Goal: Task Accomplishment & Management: Complete application form

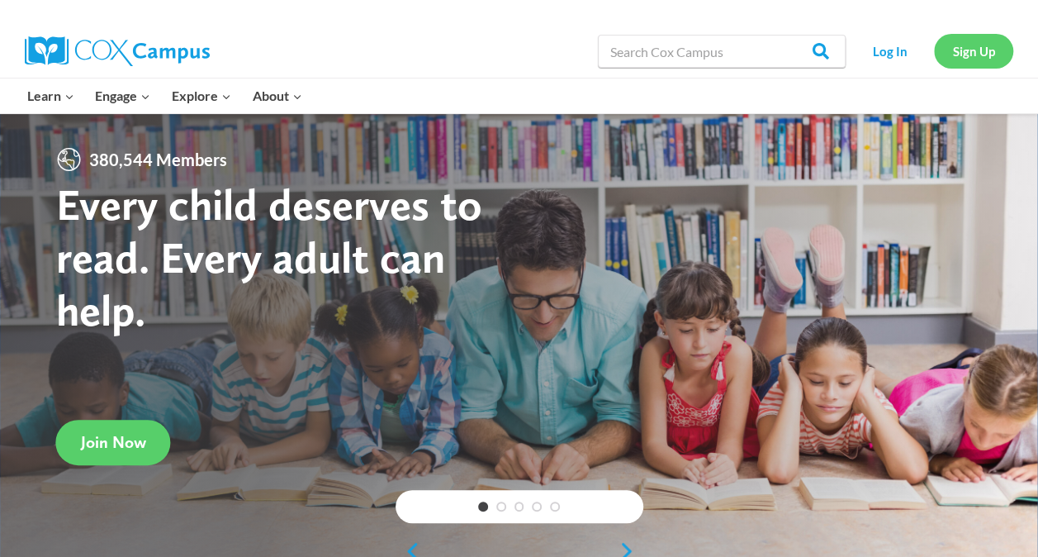
click at [990, 53] on link "Sign Up" at bounding box center [973, 51] width 79 height 34
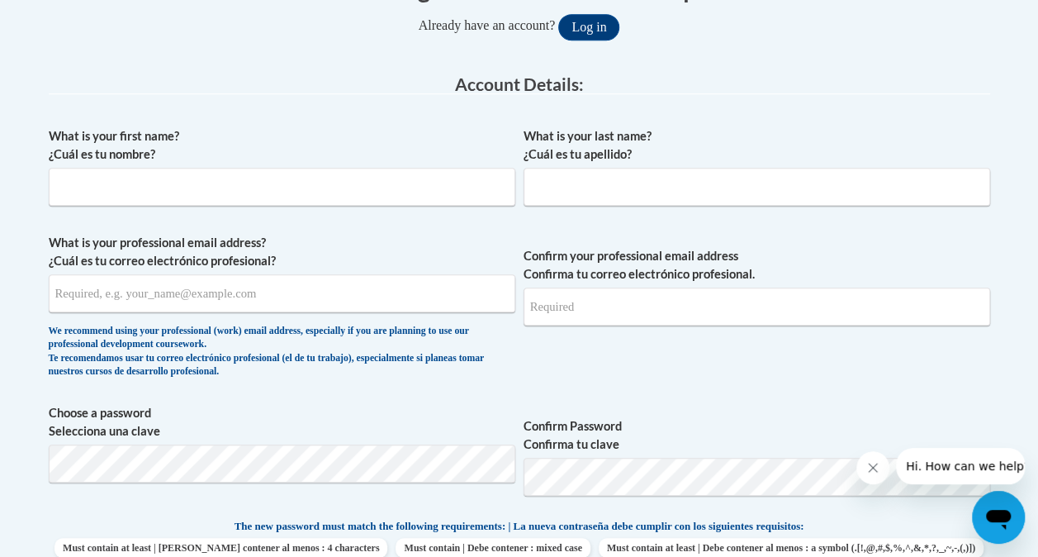
scroll to position [387, 0]
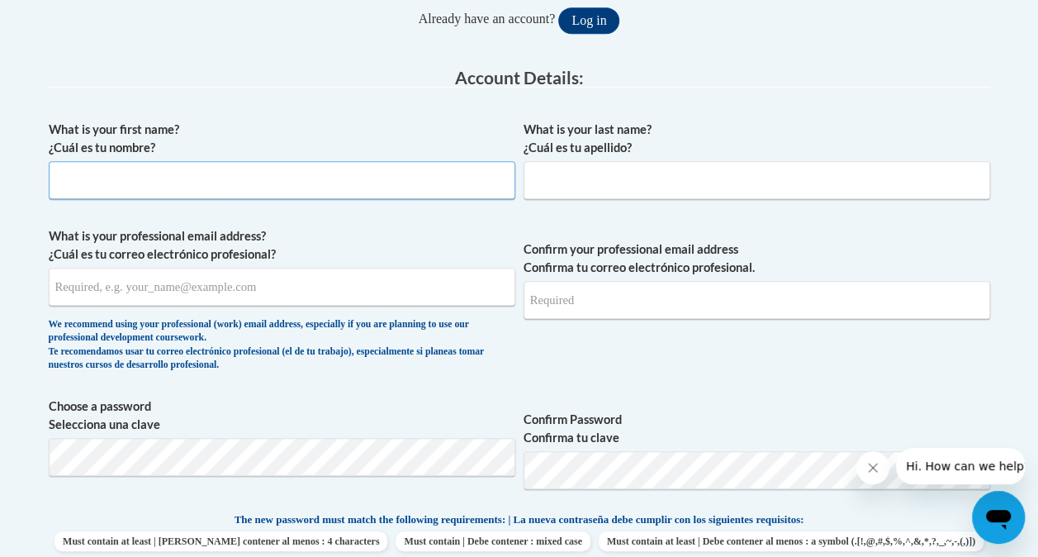
click at [178, 177] on input "What is your first name? ¿Cuál es tu nombre?" at bounding box center [282, 180] width 467 height 38
type input "h"
type input "[PERSON_NAME]"
click at [557, 173] on input "What is your last name? ¿Cuál es tu apellido?" at bounding box center [757, 180] width 467 height 38
type input "[PERSON_NAME]"
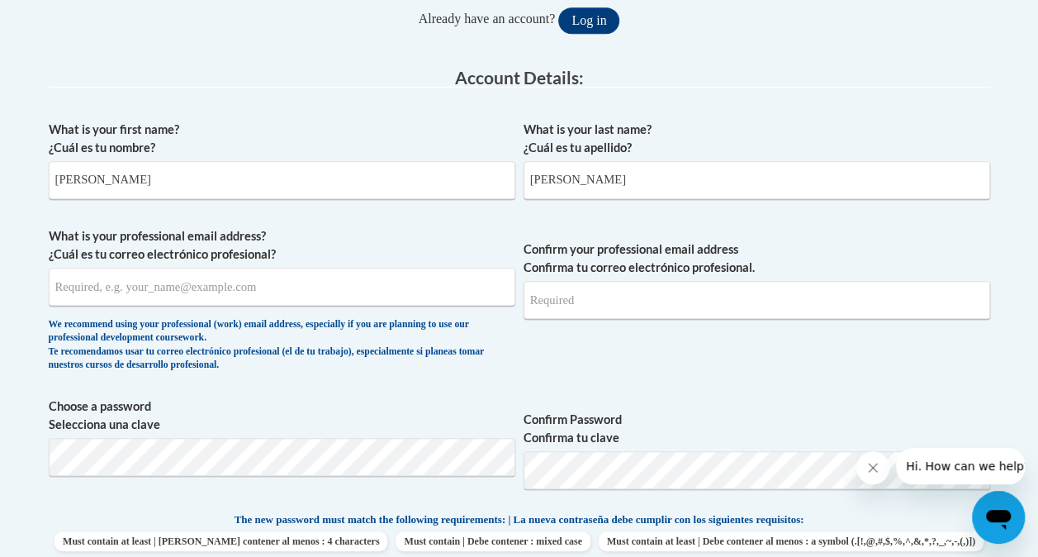
type input "[EMAIL_ADDRESS][DOMAIN_NAME]"
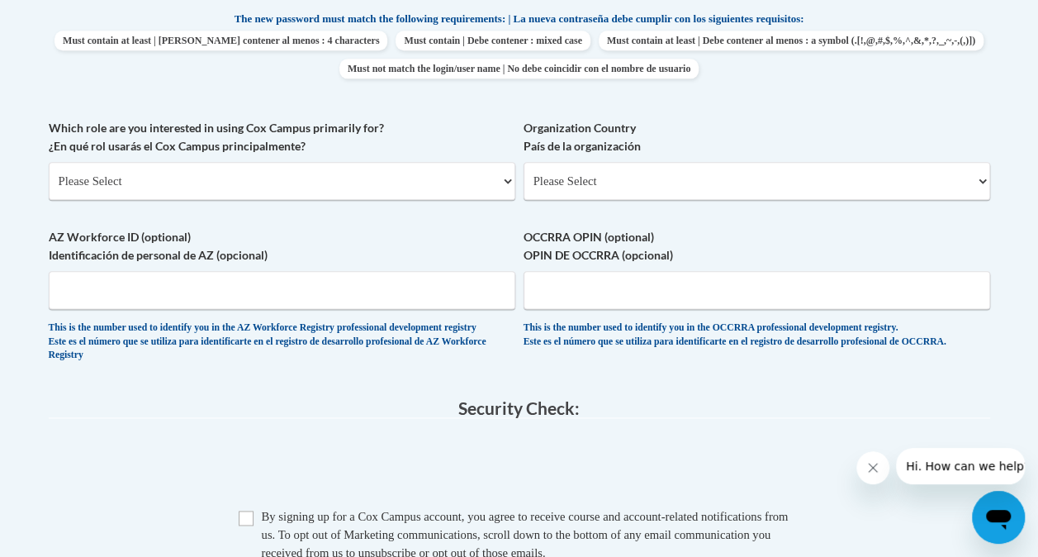
scroll to position [907, 0]
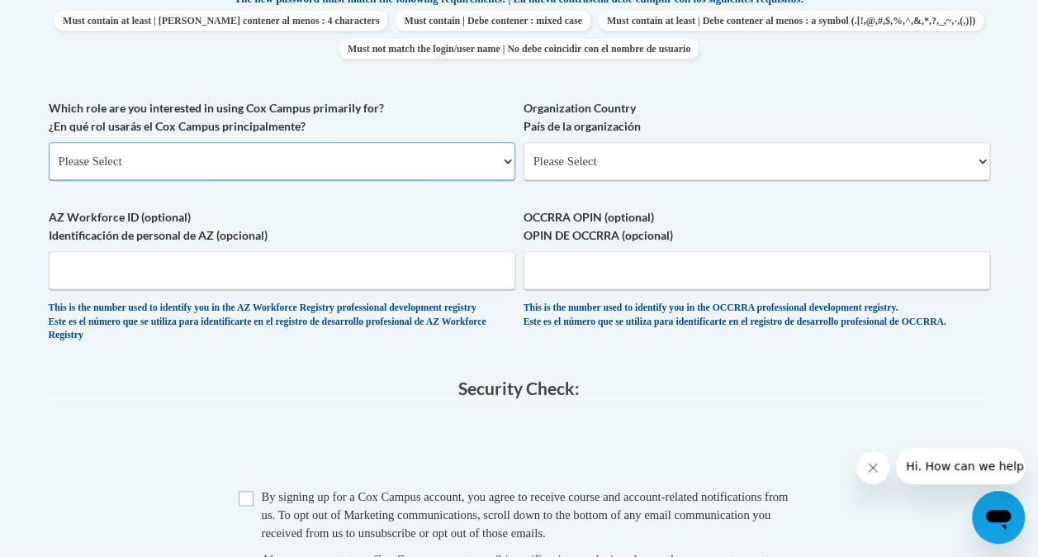
click at [502, 162] on select "Please Select College/University | Colegio/Universidad Community/Nonprofit Part…" at bounding box center [282, 161] width 467 height 38
select select "5a18ea06-2b54-4451-96f2-d152daf9eac5"
click at [49, 142] on select "Please Select College/University | Colegio/Universidad Community/Nonprofit Part…" at bounding box center [282, 161] width 467 height 38
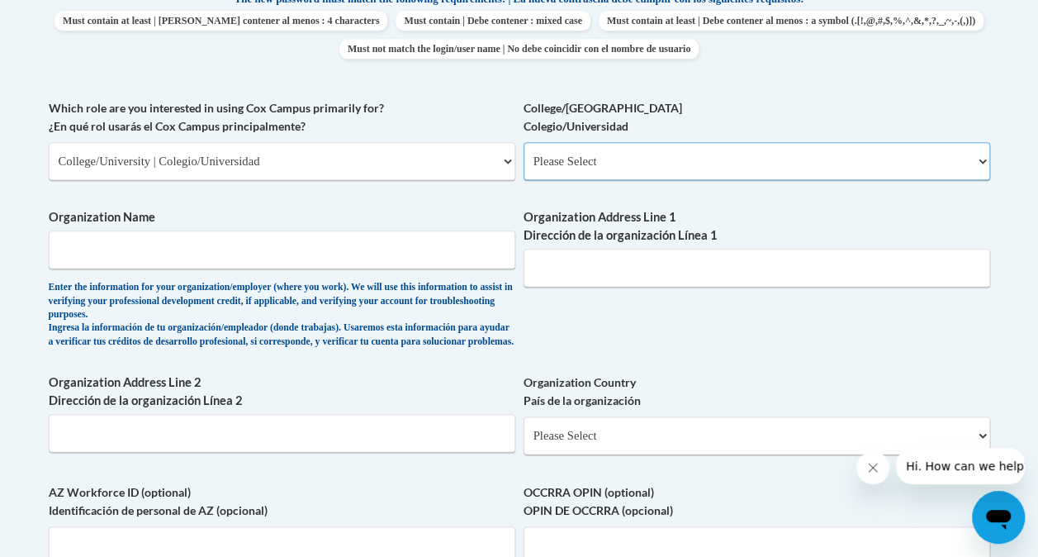
click at [971, 160] on select "Please Select College/University Staff | Empleado universitario College/Univers…" at bounding box center [757, 161] width 467 height 38
select select "99b32b07-cffc-426c-8bf6-0cd77760d84b"
click at [524, 142] on select "Please Select College/University Staff | Empleado universitario College/Univers…" at bounding box center [757, 161] width 467 height 38
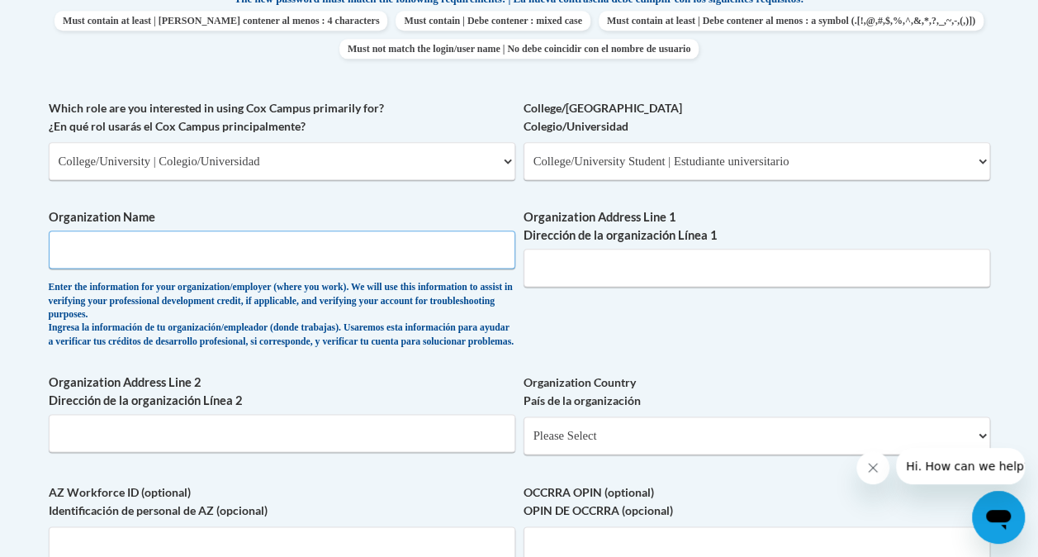
click at [226, 250] on input "Organization Name" at bounding box center [282, 249] width 467 height 38
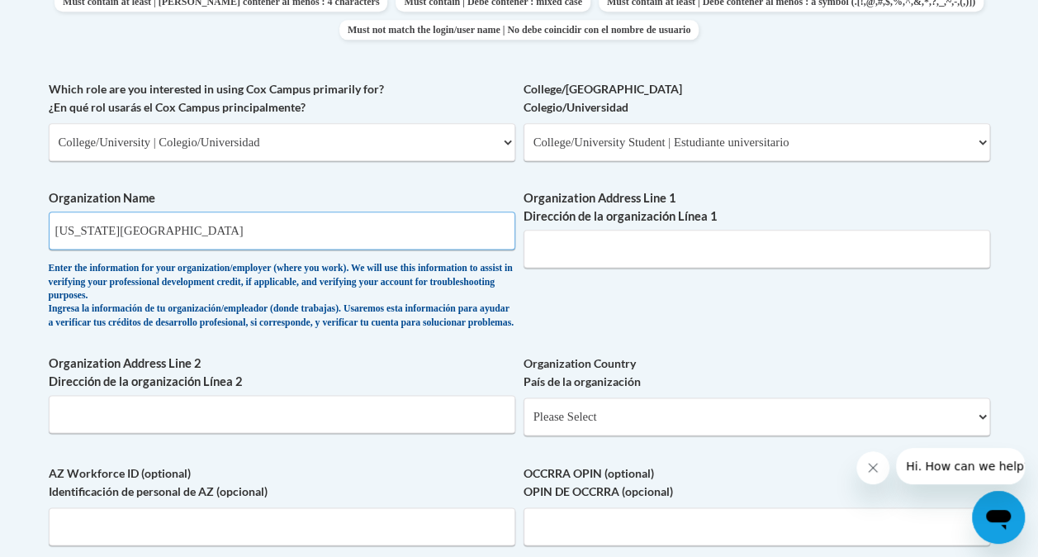
scroll to position [936, 0]
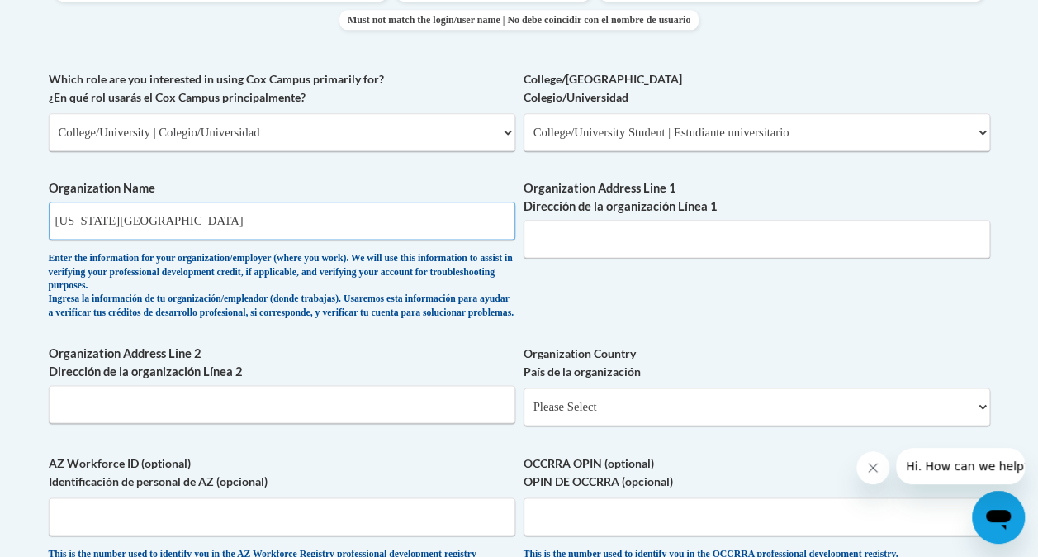
drag, startPoint x: 264, startPoint y: 220, endPoint x: 287, endPoint y: 213, distance: 24.1
click at [287, 213] on input "[US_STATE][GEOGRAPHIC_DATA]" at bounding box center [282, 221] width 467 height 38
drag, startPoint x: 266, startPoint y: 224, endPoint x: 252, endPoint y: 212, distance: 18.2
click at [252, 212] on input "[US_STATE][GEOGRAPHIC_DATA]" at bounding box center [282, 221] width 467 height 38
type input "[US_STATE][GEOGRAPHIC_DATA]"
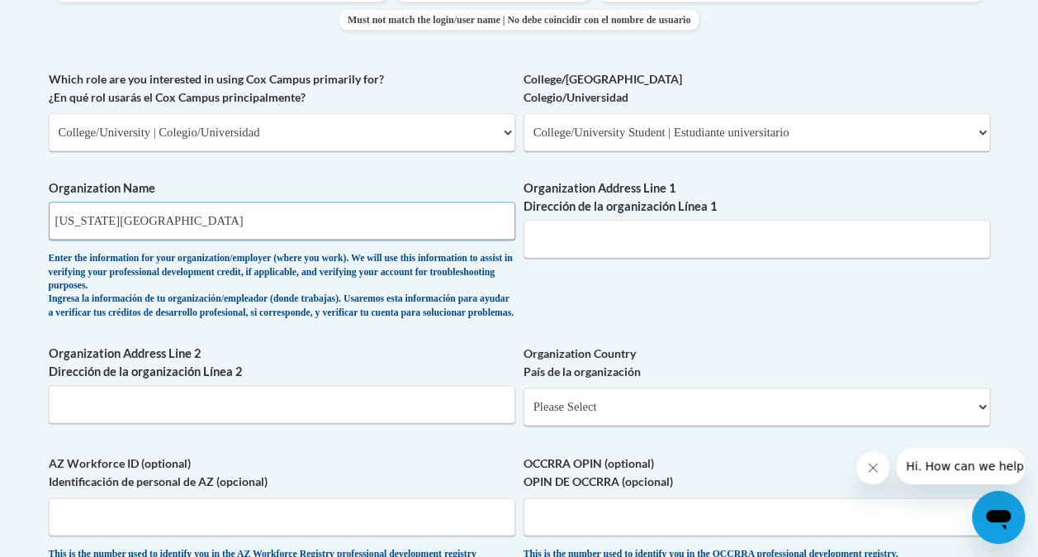
click at [250, 213] on input "[US_STATE][GEOGRAPHIC_DATA]" at bounding box center [282, 221] width 467 height 38
drag, startPoint x: 250, startPoint y: 213, endPoint x: 38, endPoint y: 209, distance: 212.3
click at [38, 209] on div "Member Registration - All Fields Required Already have an account? Log in Prefe…" at bounding box center [519, 189] width 966 height 1578
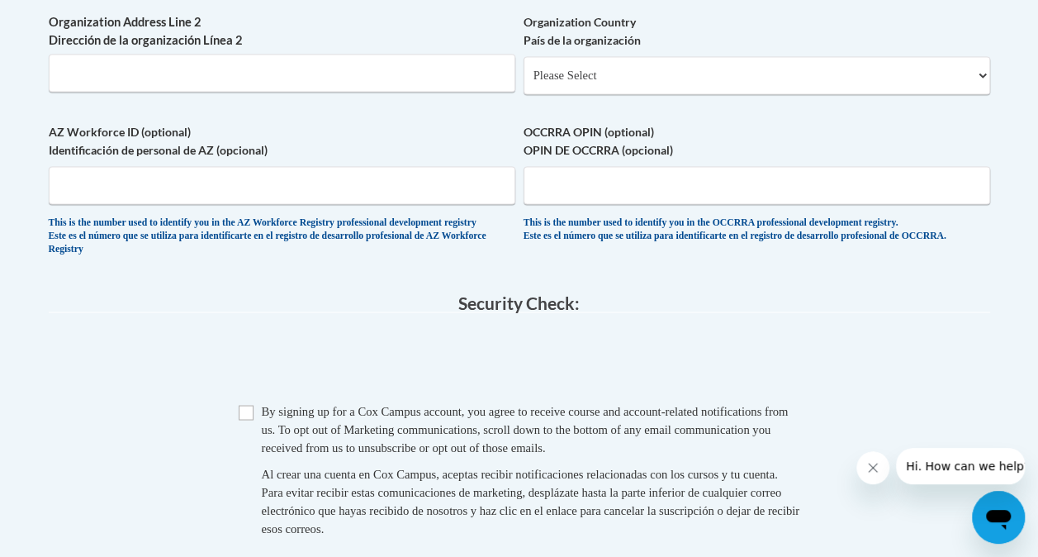
scroll to position [1280, 0]
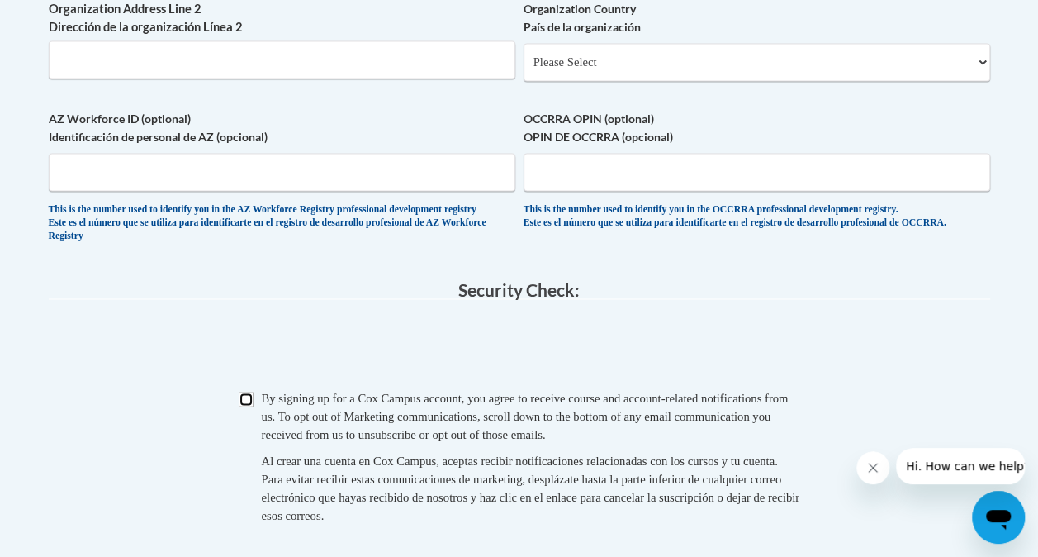
click at [250, 406] on input "Checkbox" at bounding box center [246, 399] width 15 height 15
checkbox input "true"
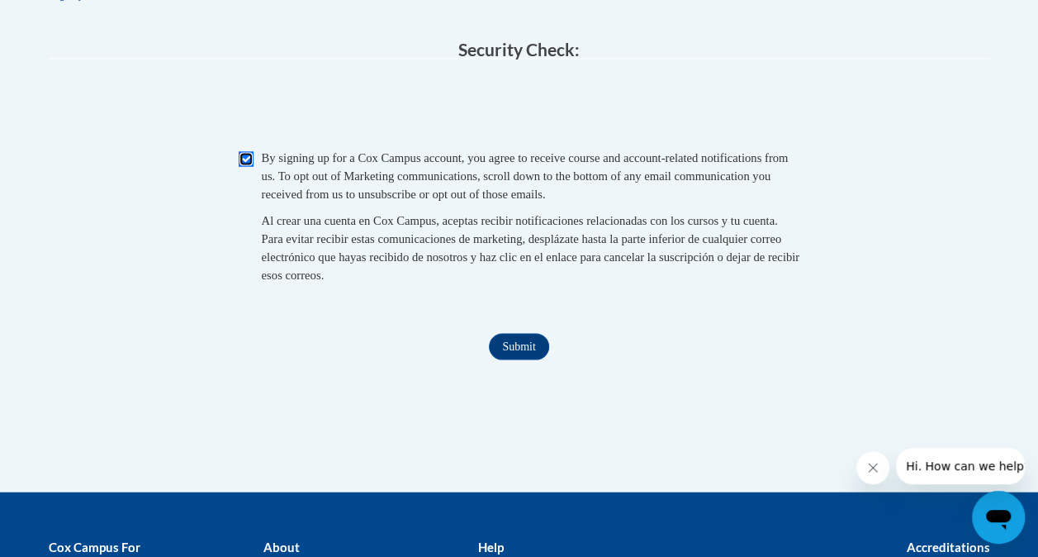
scroll to position [1526, 0]
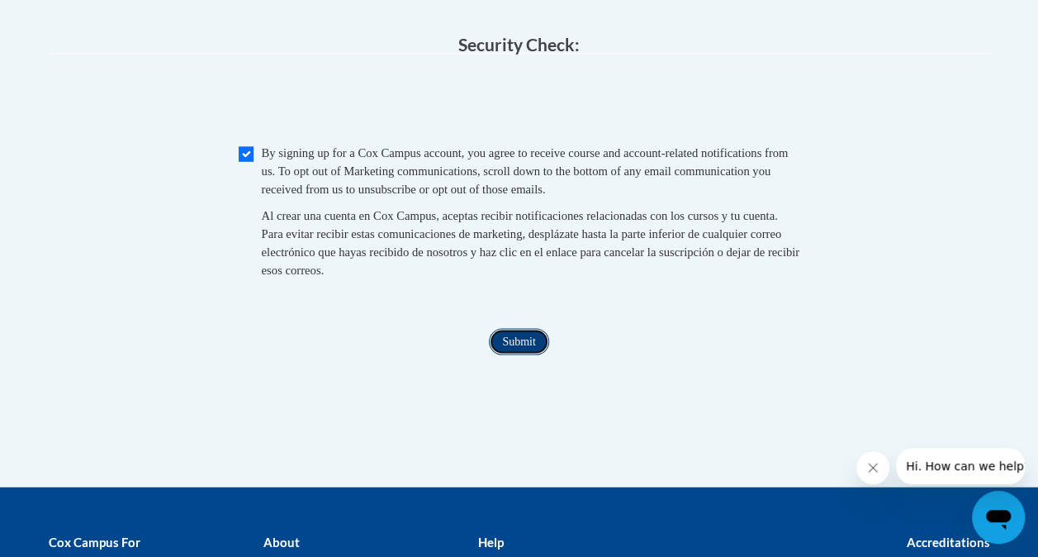
click at [519, 354] on input "Submit" at bounding box center [518, 341] width 59 height 26
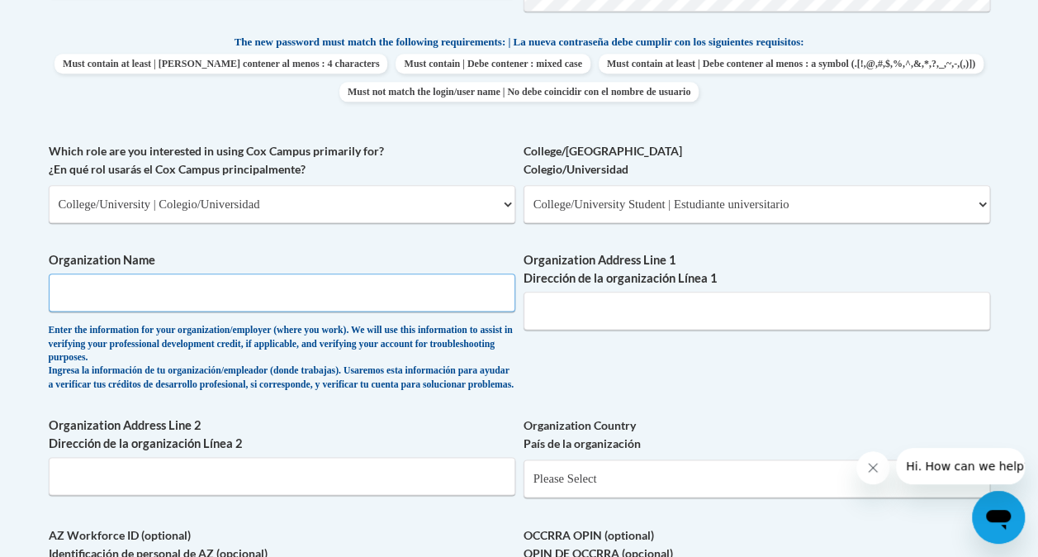
scroll to position [861, 0]
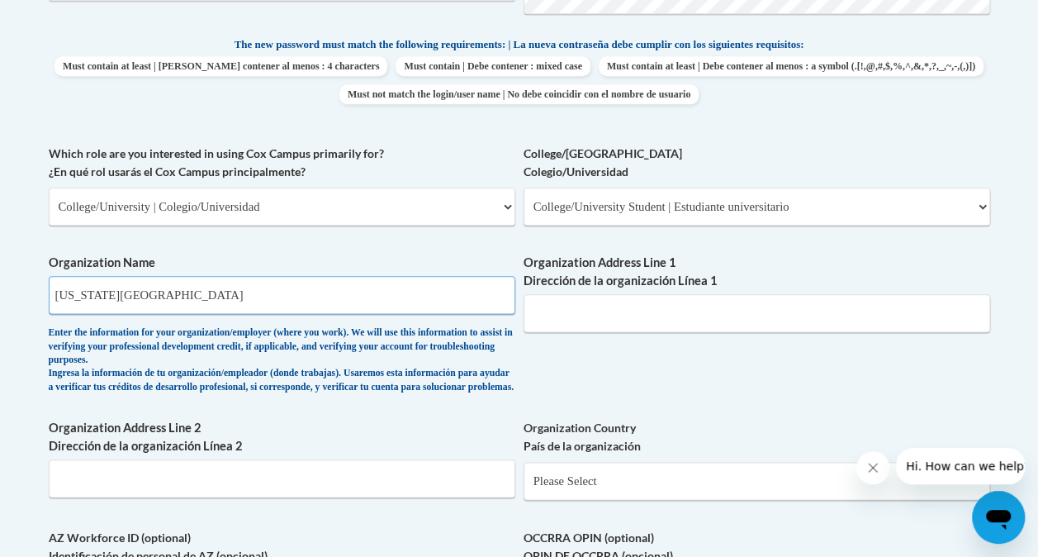
type input "[US_STATE][GEOGRAPHIC_DATA]"
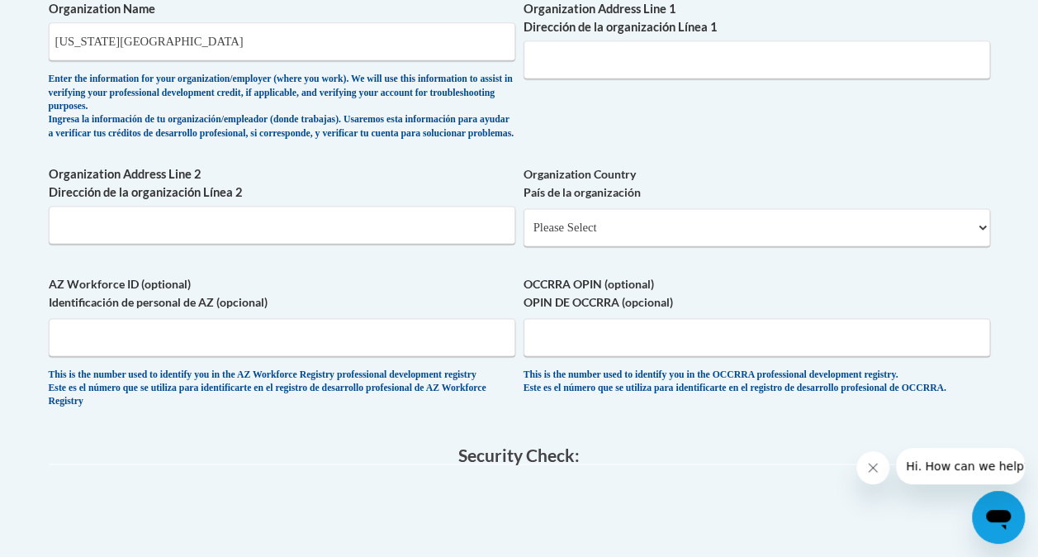
scroll to position [1110, 0]
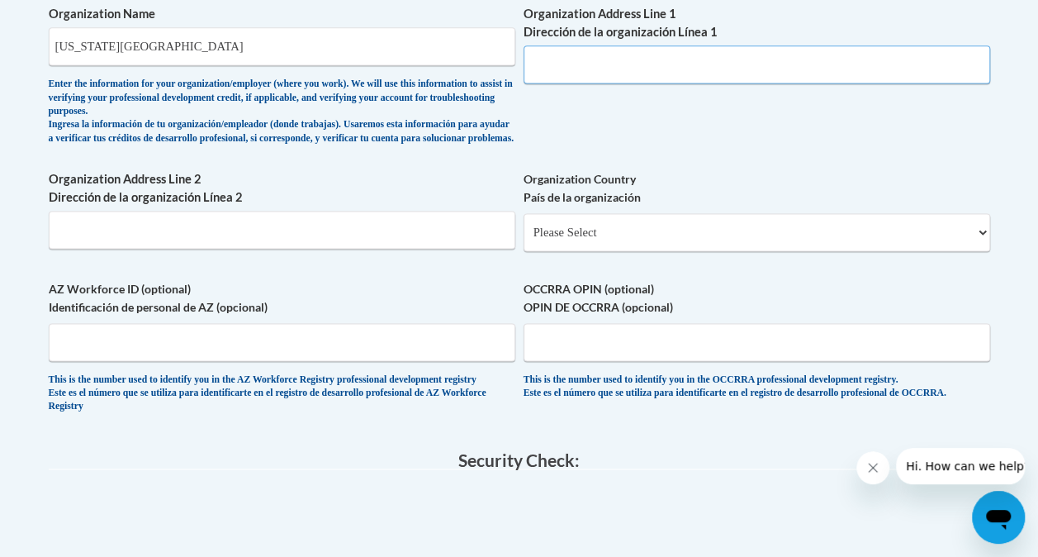
paste input "[STREET_ADDRESS][US_STATE]."
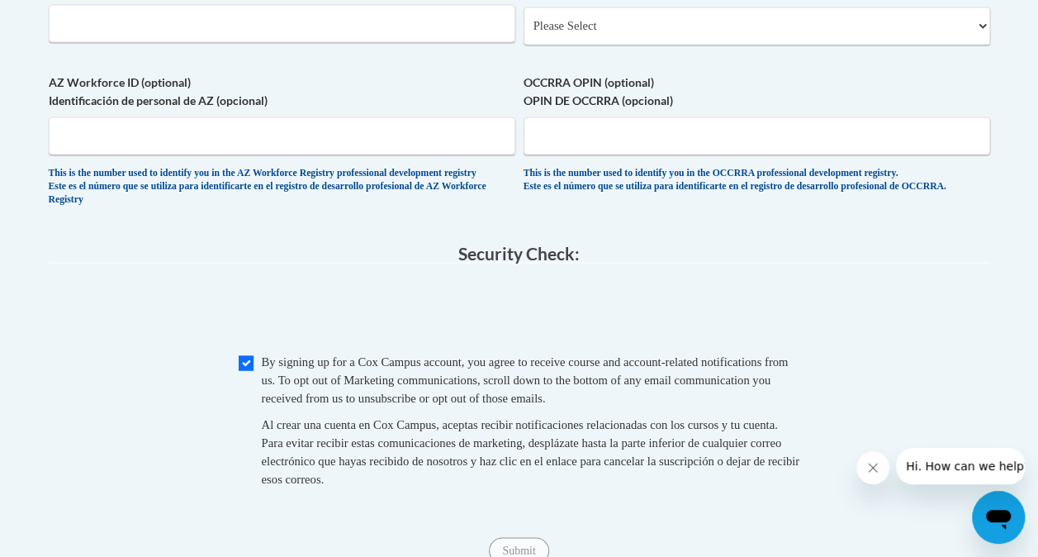
scroll to position [1333, 0]
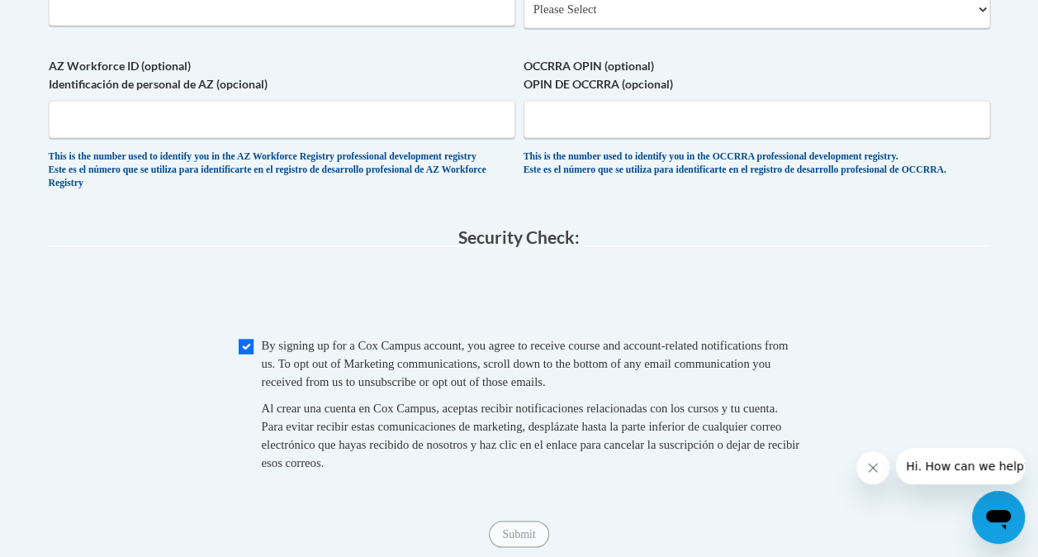
type input "[STREET_ADDRESS][US_STATE]"
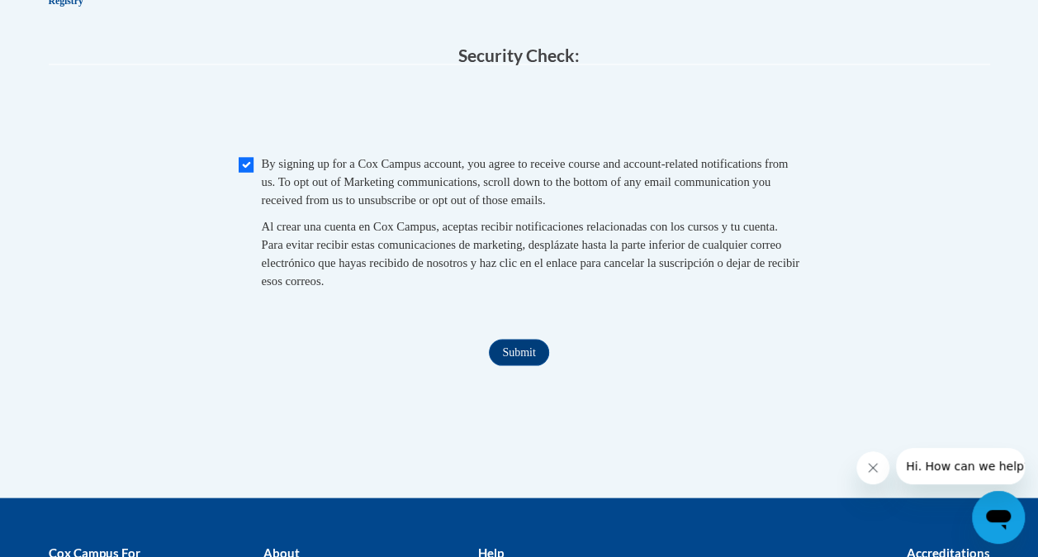
scroll to position [1527, 0]
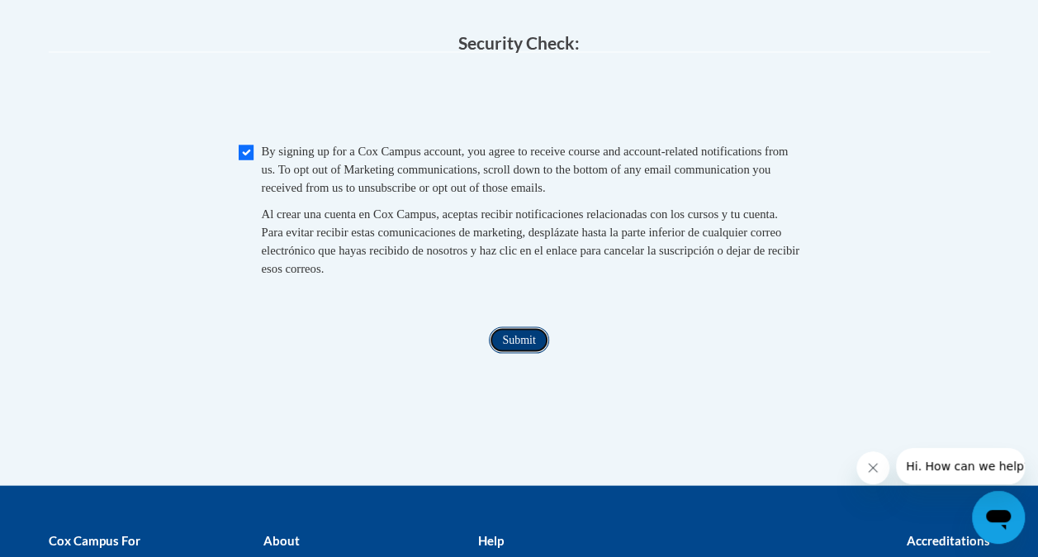
click at [519, 353] on input "Submit" at bounding box center [518, 339] width 59 height 26
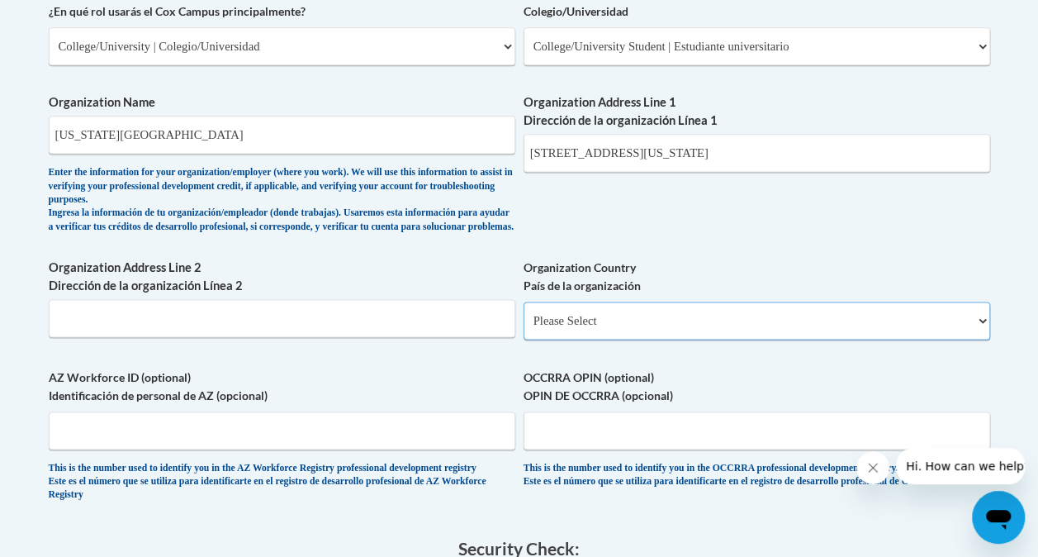
scroll to position [1014, 0]
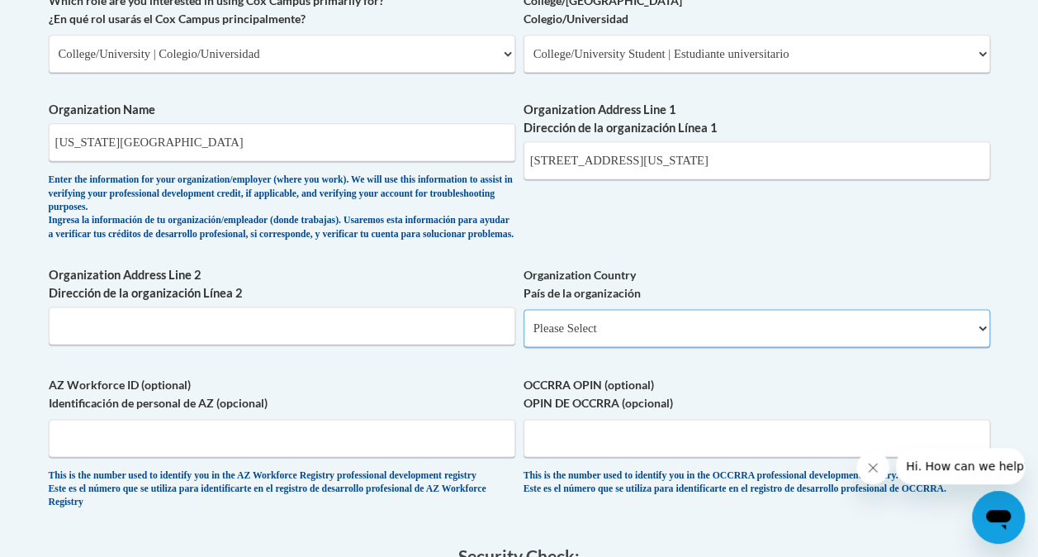
click at [980, 342] on select "Please Select [GEOGRAPHIC_DATA] | [GEOGRAPHIC_DATA] Outside of [GEOGRAPHIC_DATA…" at bounding box center [757, 328] width 467 height 38
select select "ad49bcad-a171-4b2e-b99c-48b446064914"
click at [524, 321] on select "Please Select [GEOGRAPHIC_DATA] | [GEOGRAPHIC_DATA] Outside of [GEOGRAPHIC_DATA…" at bounding box center [757, 328] width 467 height 38
select select
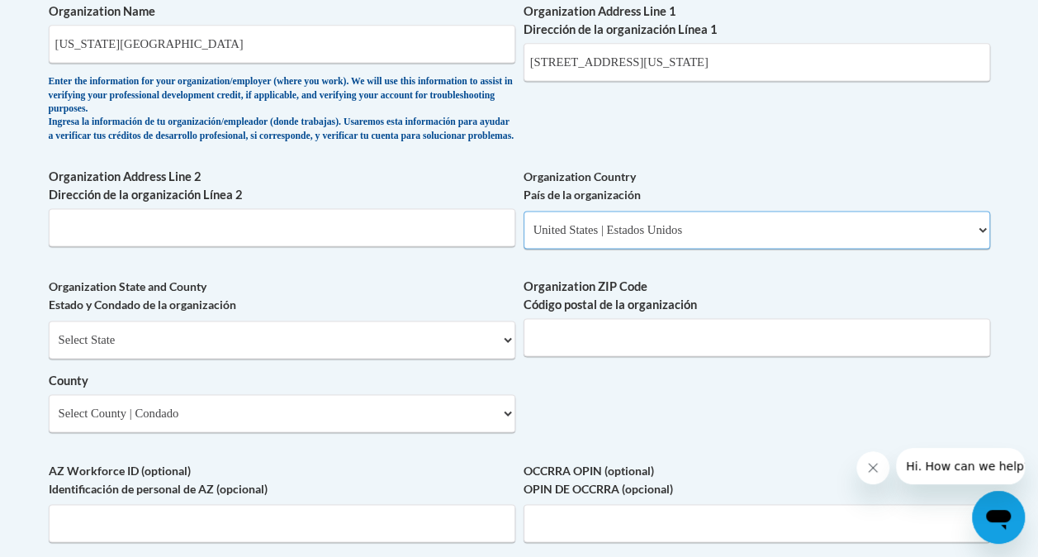
scroll to position [1120, 0]
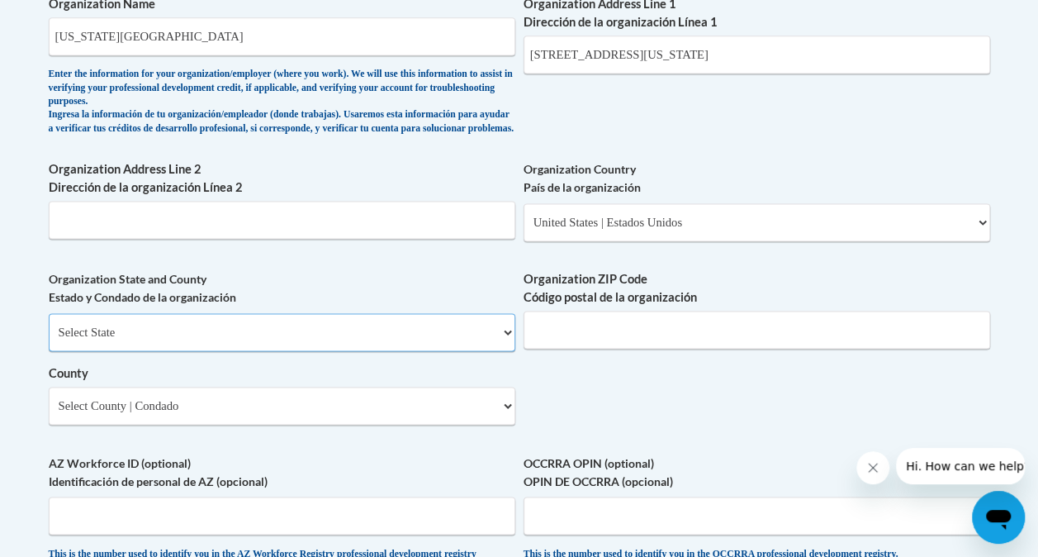
click at [514, 344] on select "Select State [US_STATE] [US_STATE] [US_STATE] [US_STATE] [US_STATE] [US_STATE] …" at bounding box center [282, 332] width 467 height 38
select select "[US_STATE]"
click at [49, 325] on select "Select State [US_STATE] [US_STATE] [US_STATE] [US_STATE] [US_STATE] [US_STATE] …" at bounding box center [282, 332] width 467 height 38
click at [833, 63] on input "[STREET_ADDRESS][US_STATE]" at bounding box center [757, 55] width 467 height 38
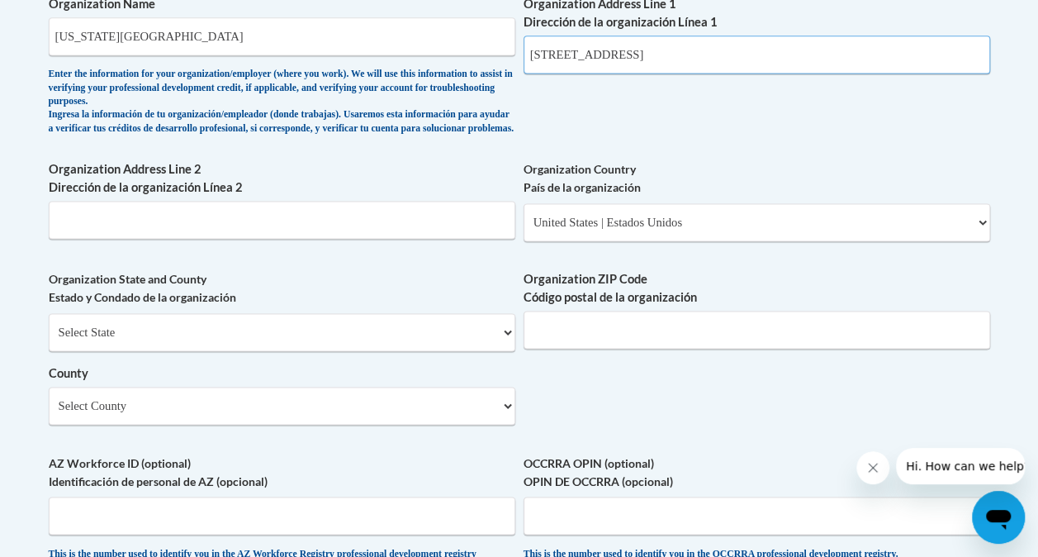
type input "[STREET_ADDRESS]"
click at [576, 345] on input "Organization ZIP Code Código postal de la organización" at bounding box center [757, 330] width 467 height 38
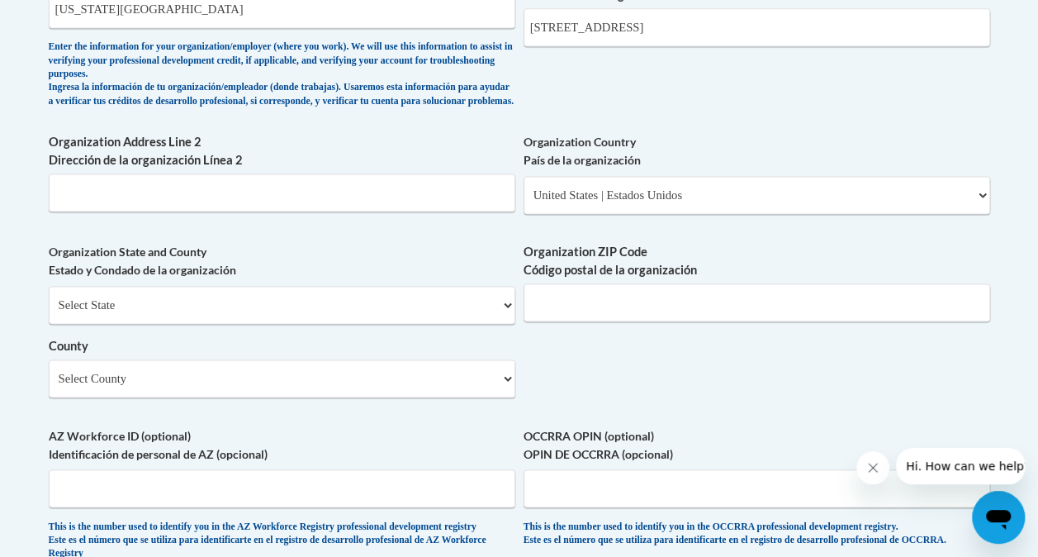
scroll to position [1137, 0]
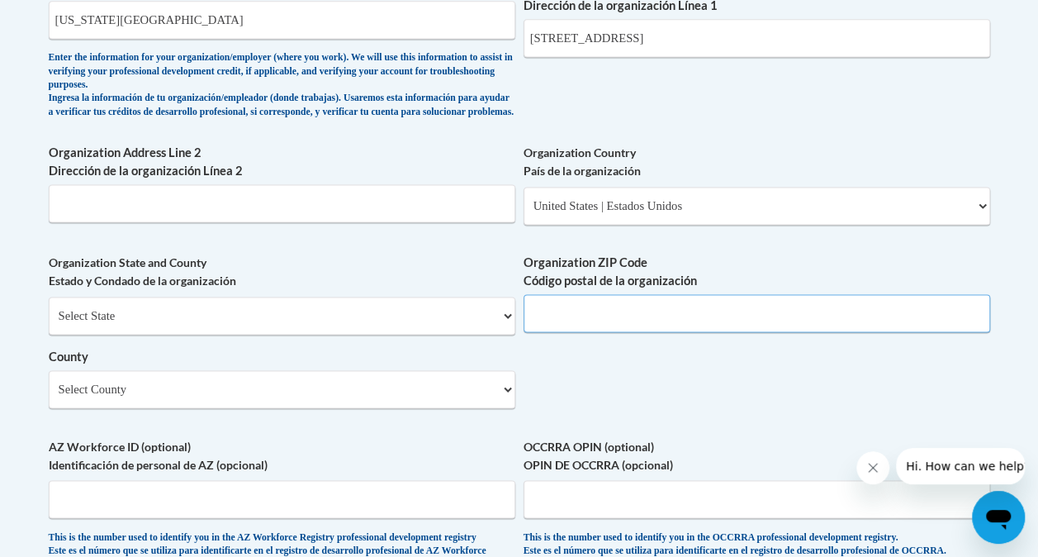
paste input "23284"
type input "23284"
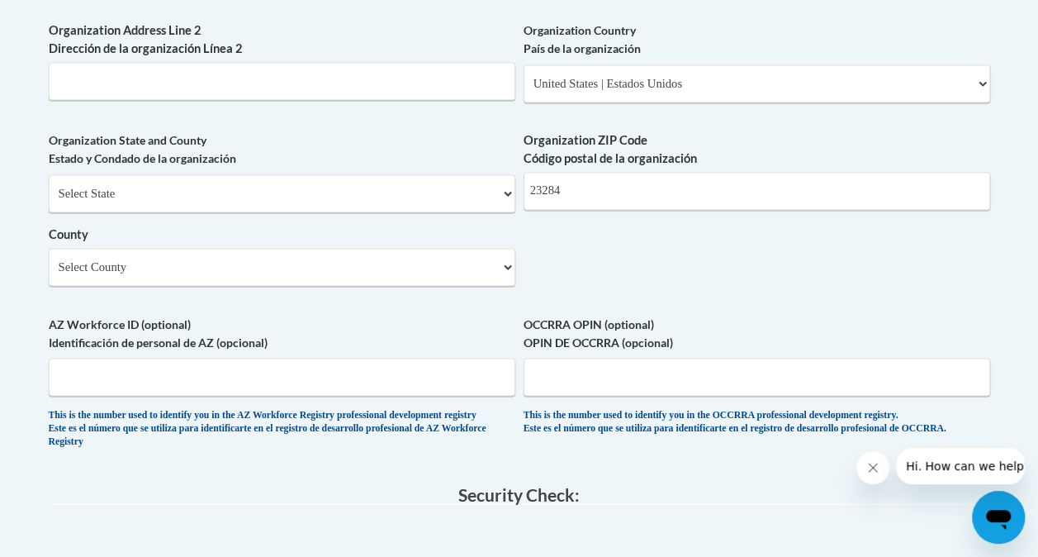
scroll to position [1274, 0]
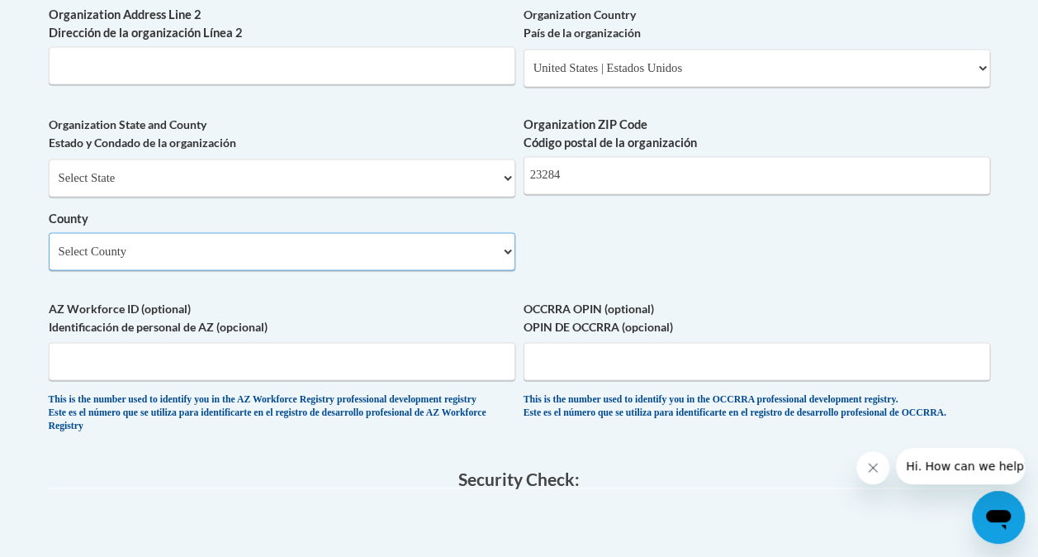
click at [505, 263] on select "Select County [GEOGRAPHIC_DATA] [GEOGRAPHIC_DATA] [GEOGRAPHIC_DATA] [GEOGRAPHIC…" at bounding box center [282, 251] width 467 height 38
select select "[GEOGRAPHIC_DATA]"
click at [49, 244] on select "Select County [GEOGRAPHIC_DATA] [GEOGRAPHIC_DATA] [GEOGRAPHIC_DATA] [GEOGRAPHIC…" at bounding box center [282, 251] width 467 height 38
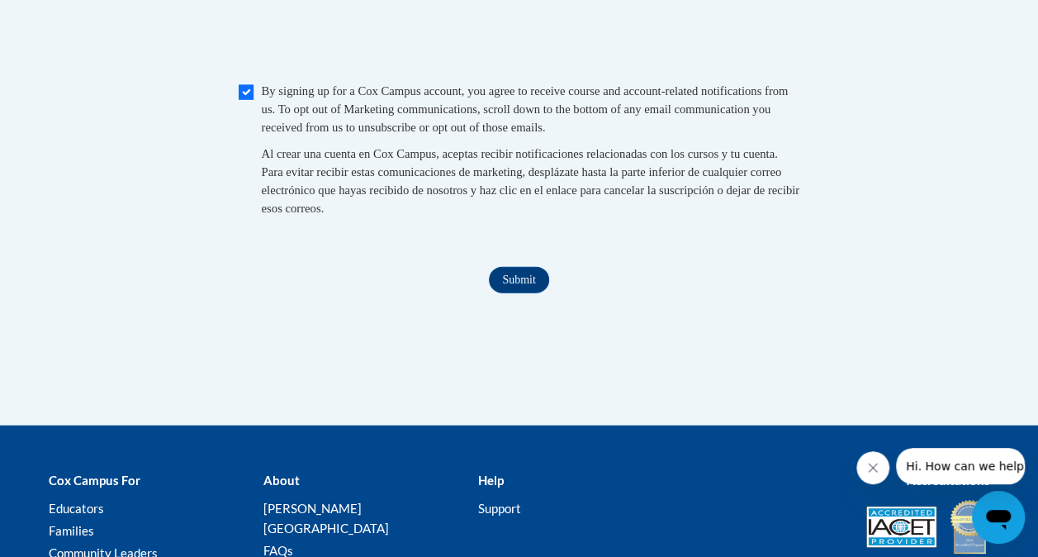
scroll to position [1797, 0]
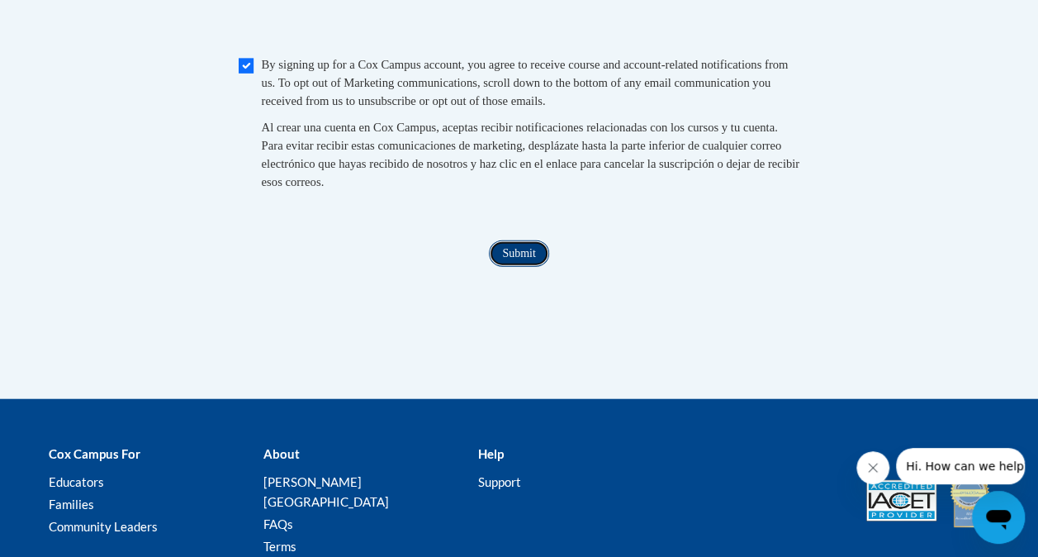
click at [525, 267] on input "Submit" at bounding box center [518, 253] width 59 height 26
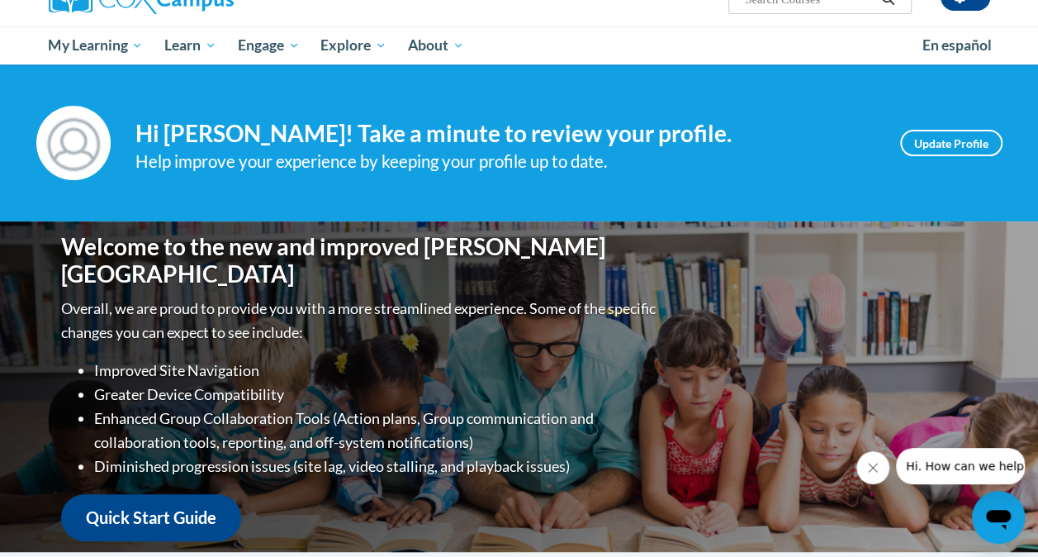
scroll to position [112, 0]
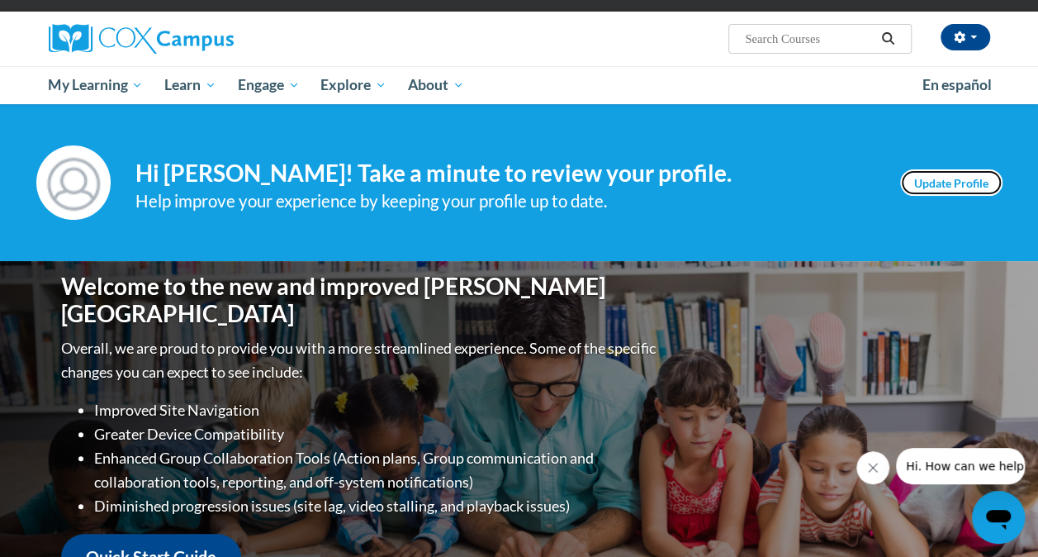
click at [938, 189] on link "Update Profile" at bounding box center [951, 182] width 102 height 26
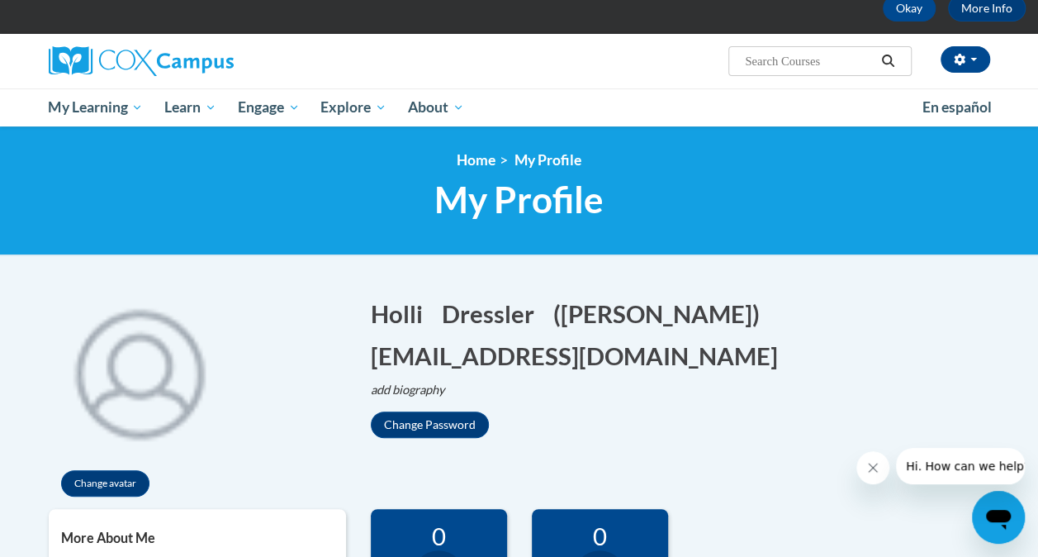
scroll to position [48, 0]
